Goal: Feedback & Contribution: Leave review/rating

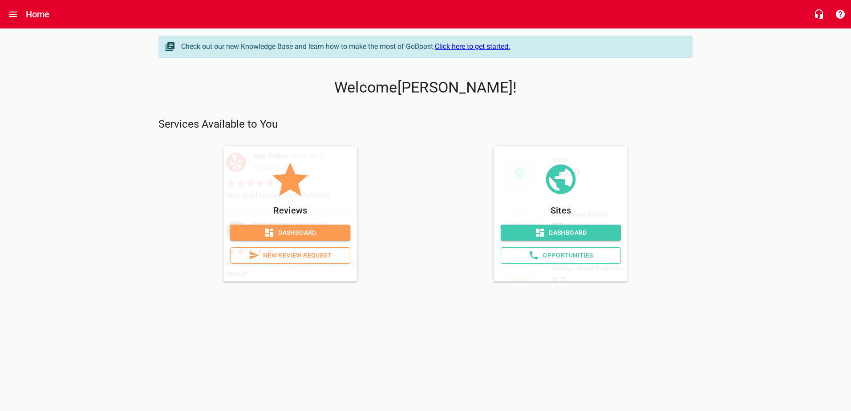
click at [286, 232] on span "Dashboard" at bounding box center [290, 232] width 106 height 11
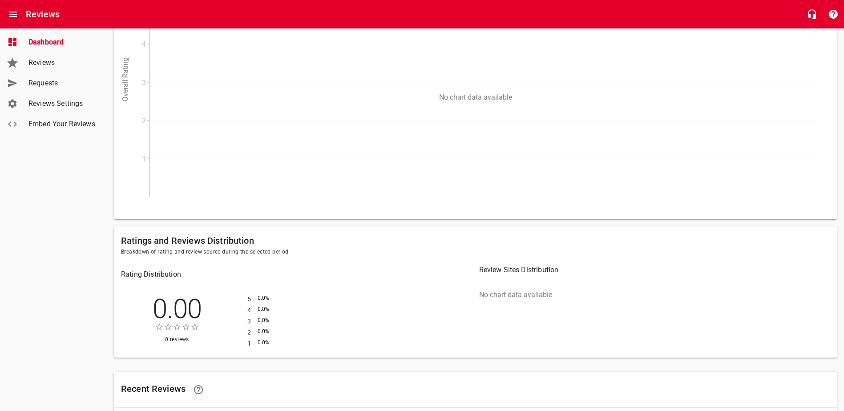
scroll to position [178, 0]
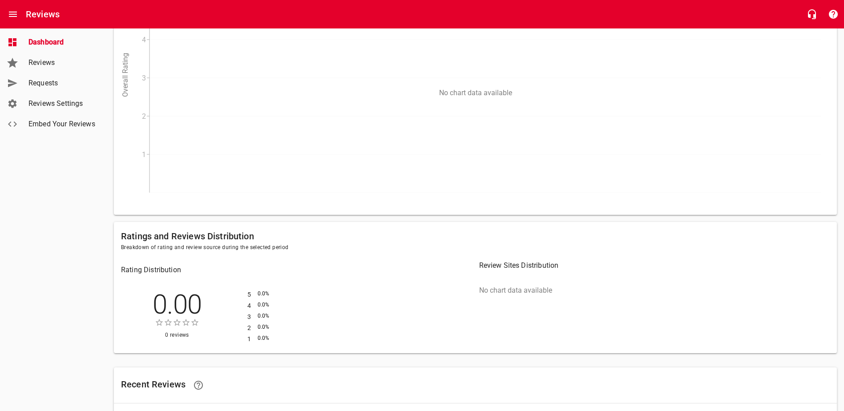
click at [46, 87] on span "Requests" at bounding box center [62, 83] width 68 height 11
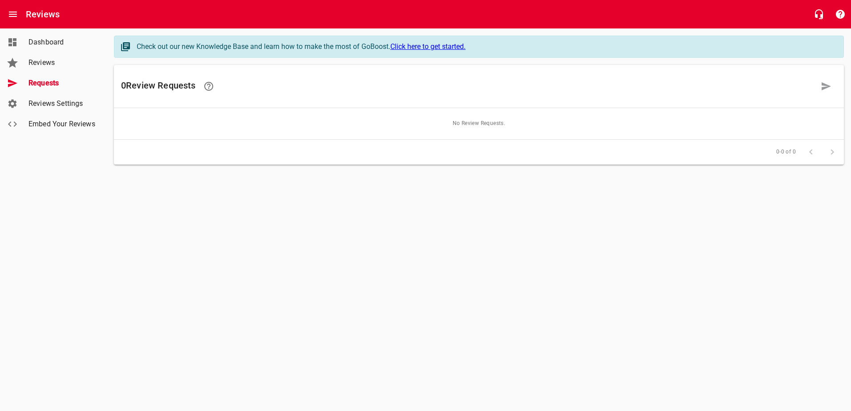
click at [49, 58] on span "Reviews" at bounding box center [62, 62] width 68 height 11
click at [68, 42] on span "Dashboard" at bounding box center [62, 42] width 68 height 11
